Goal: Complete application form

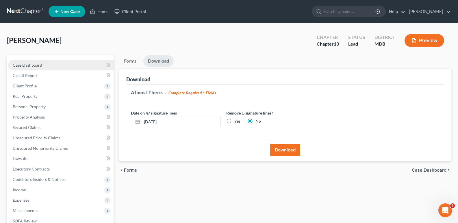
click at [34, 64] on span "Case Dashboard" at bounding box center [27, 65] width 29 height 5
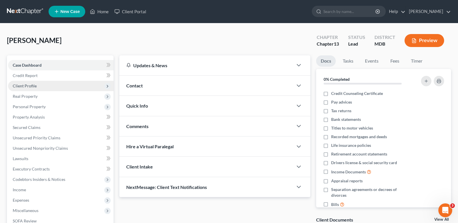
click at [32, 86] on span "Client Profile" at bounding box center [25, 85] width 24 height 5
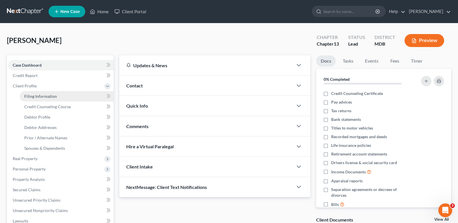
click at [42, 96] on span "Filing Information" at bounding box center [40, 96] width 33 height 5
select select "1"
select select "0"
select select "3"
select select "38"
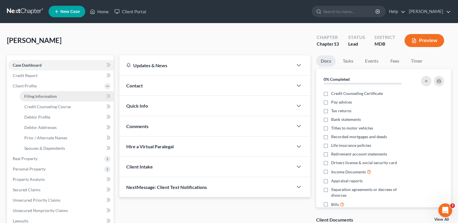
select select "0"
select select "21"
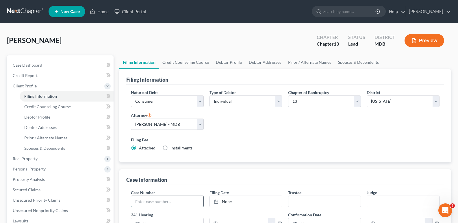
click at [168, 202] on input "text" at bounding box center [167, 201] width 72 height 11
type input "25-18154"
click at [307, 128] on div "Nature of Debt Select Business Consumer Other Nature of Business Select Clearin…" at bounding box center [285, 123] width 314 height 66
